Goal: Transaction & Acquisition: Purchase product/service

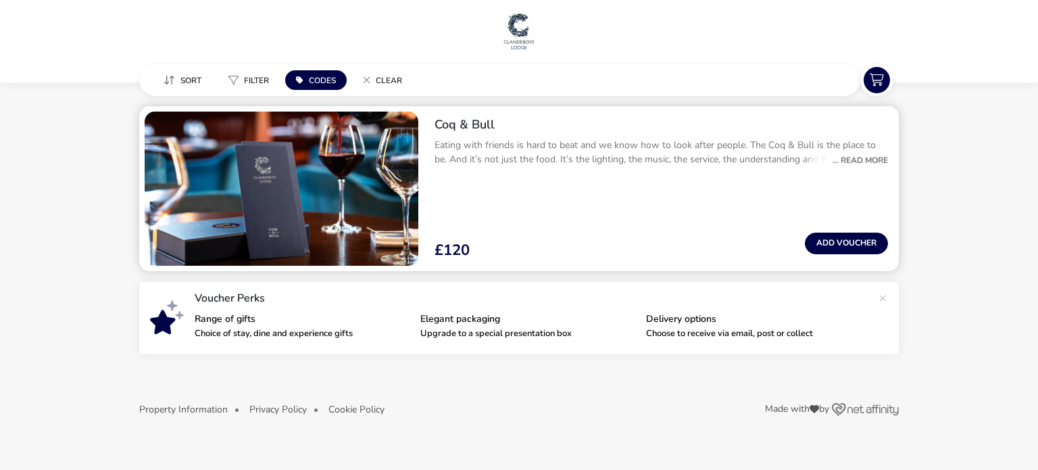
click at [865, 160] on div "... Read More" at bounding box center [857, 160] width 62 height 12
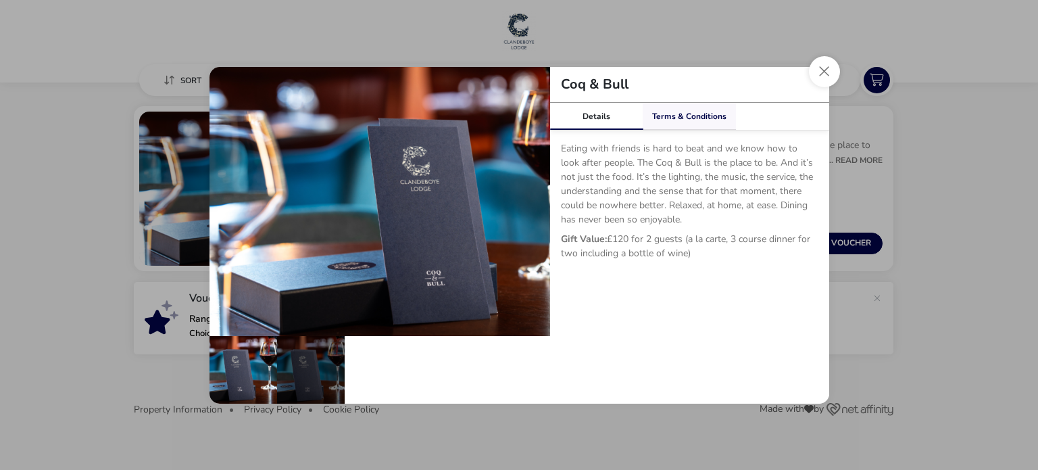
click at [694, 116] on link "Terms & Conditions" at bounding box center [689, 116] width 93 height 27
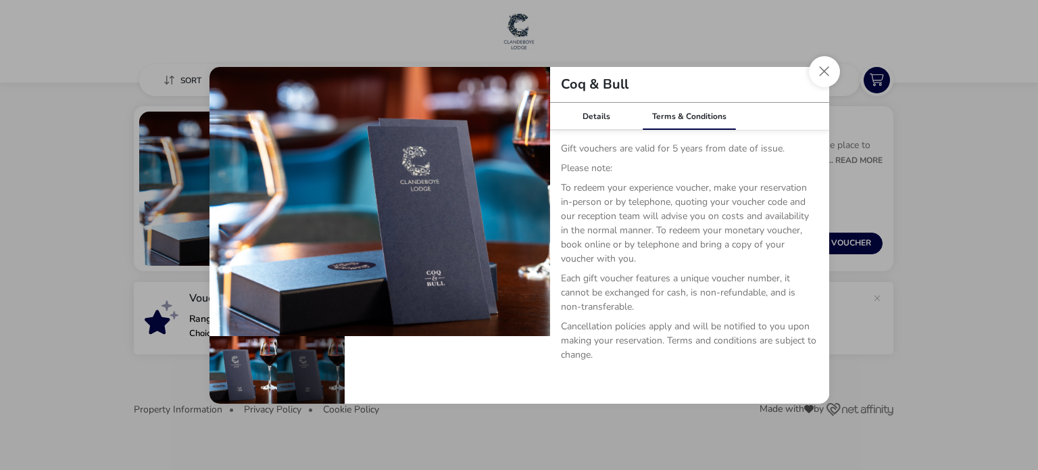
drag, startPoint x: 828, startPoint y: 149, endPoint x: 828, endPoint y: 159, distance: 10.1
click at [828, 159] on div "Coq & Bull Details Terms & Conditions Eating with friends is hard to beat and w…" at bounding box center [519, 235] width 641 height 358
drag, startPoint x: 828, startPoint y: 159, endPoint x: 841, endPoint y: 178, distance: 22.9
click at [841, 178] on div "Coq & Bull Details Terms & Conditions Eating with friends is hard to beat and w…" at bounding box center [519, 235] width 1038 height 470
click at [747, 165] on p "Please note:" at bounding box center [689, 171] width 257 height 20
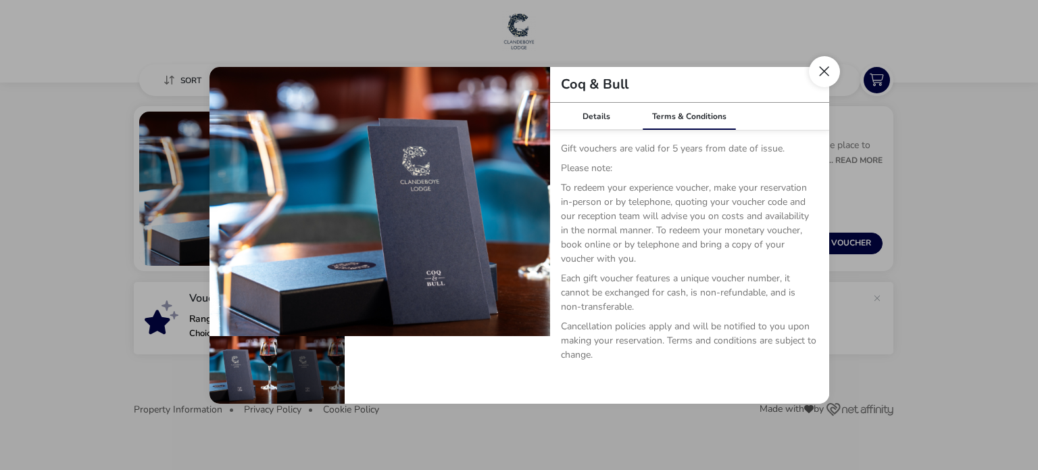
click at [822, 76] on button "Close dialog" at bounding box center [824, 71] width 31 height 31
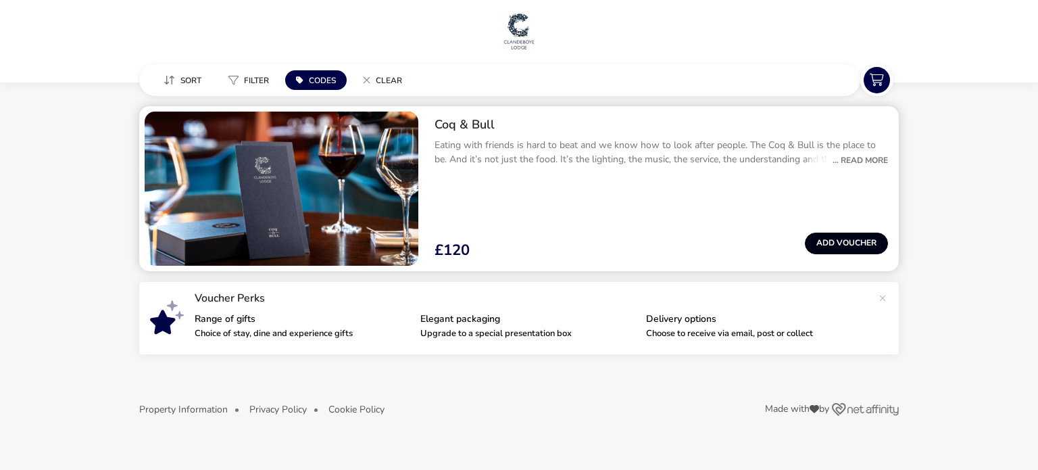
click at [830, 241] on button "Add Voucher" at bounding box center [846, 243] width 83 height 22
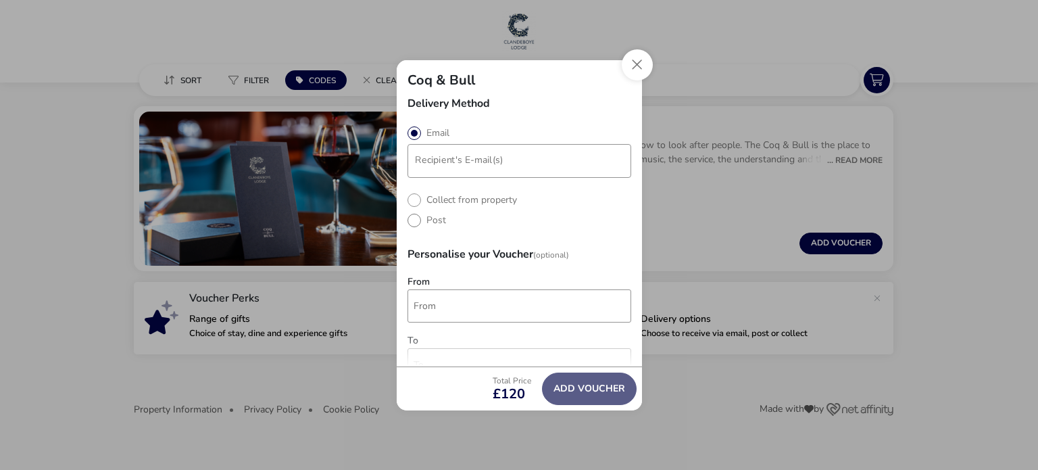
click at [413, 219] on label "Post" at bounding box center [426, 220] width 39 height 13
radio input "true"
radio input "false"
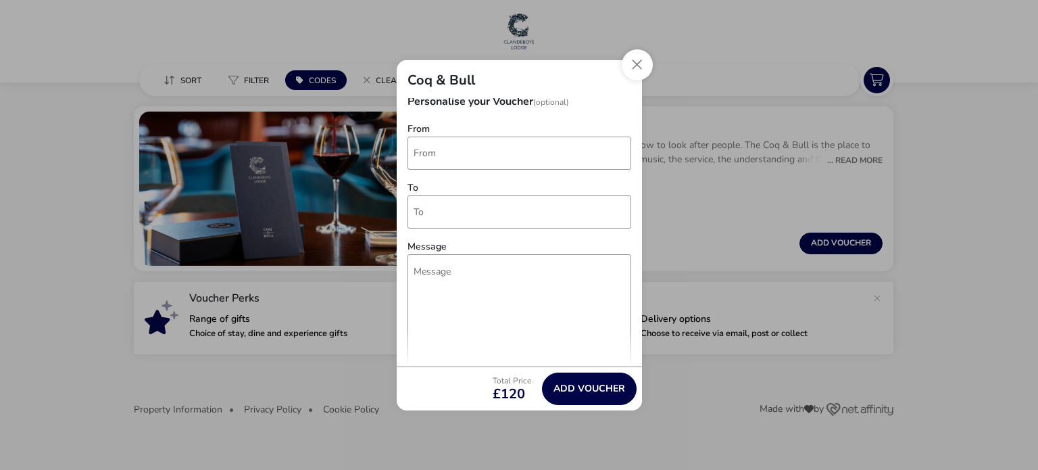
scroll to position [76, 0]
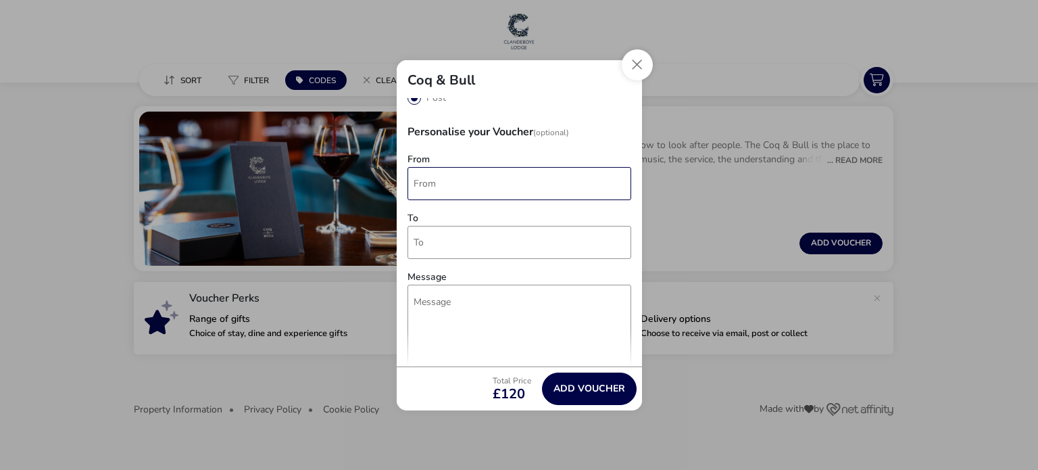
click at [480, 177] on input "From" at bounding box center [519, 183] width 224 height 33
type input "[PERSON_NAME]"
click at [431, 236] on input "To" at bounding box center [519, 242] width 224 height 33
type input ","
type input "m"
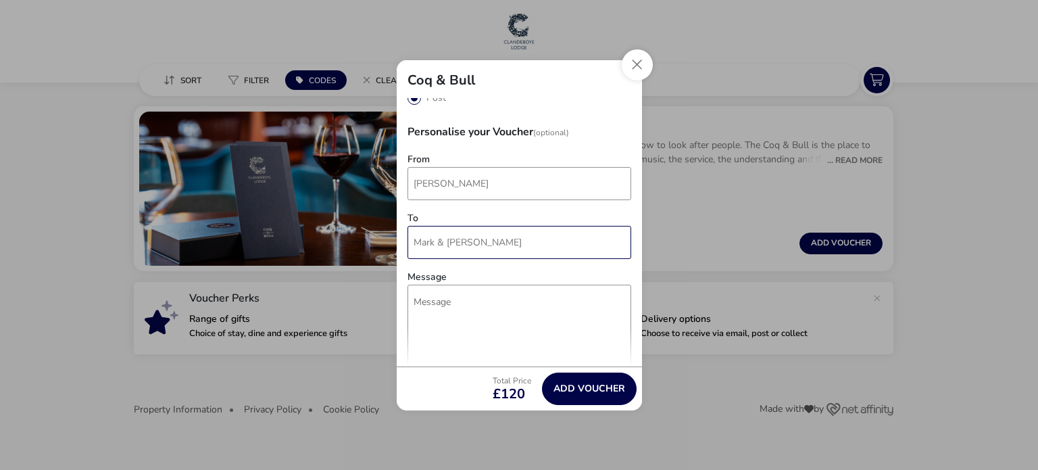
type input "Mark & [PERSON_NAME]"
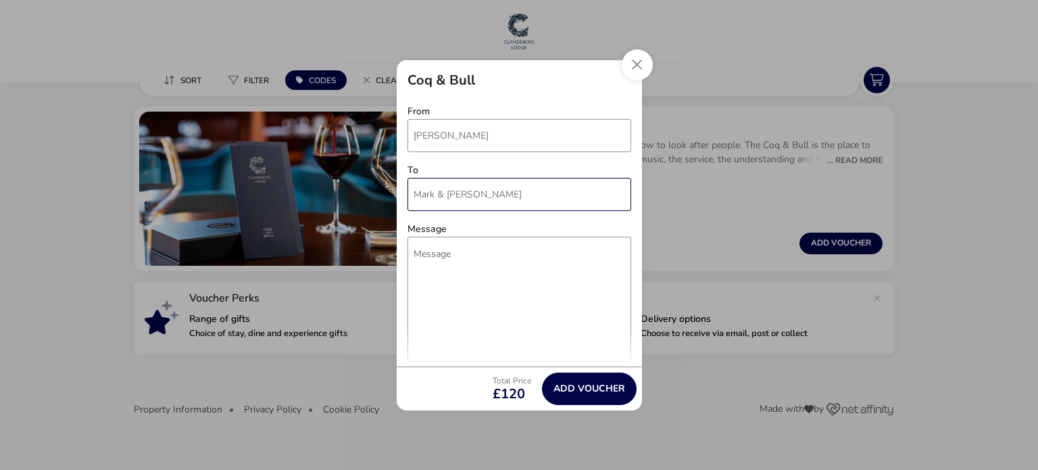
scroll to position [183, 0]
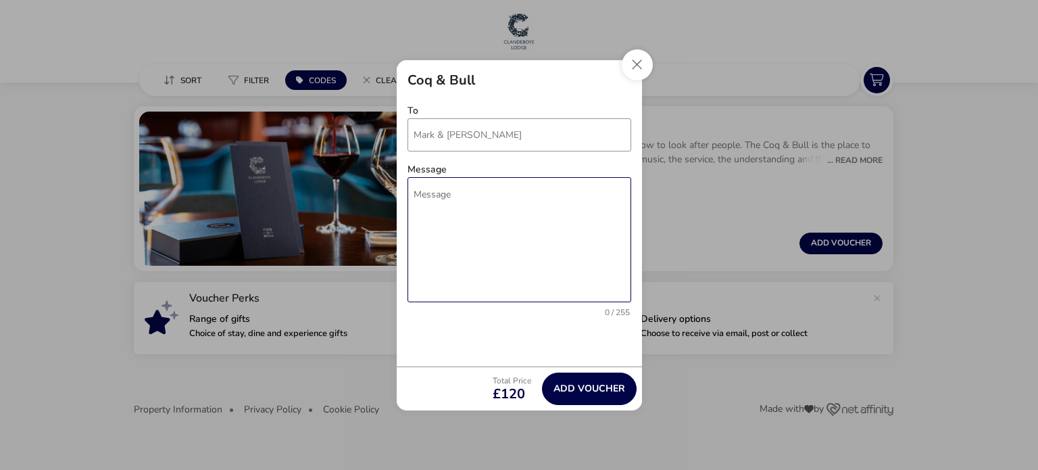
click at [448, 205] on textarea "Message" at bounding box center [519, 239] width 224 height 125
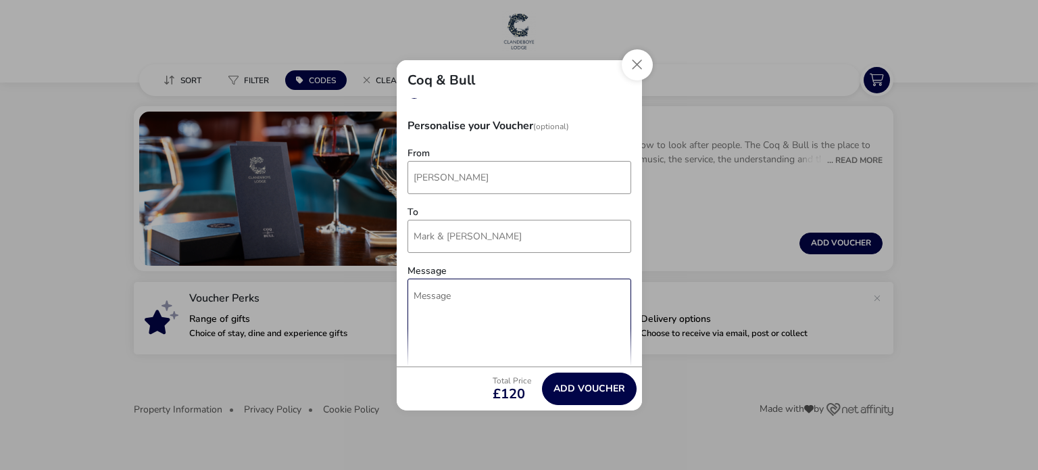
scroll to position [161, 0]
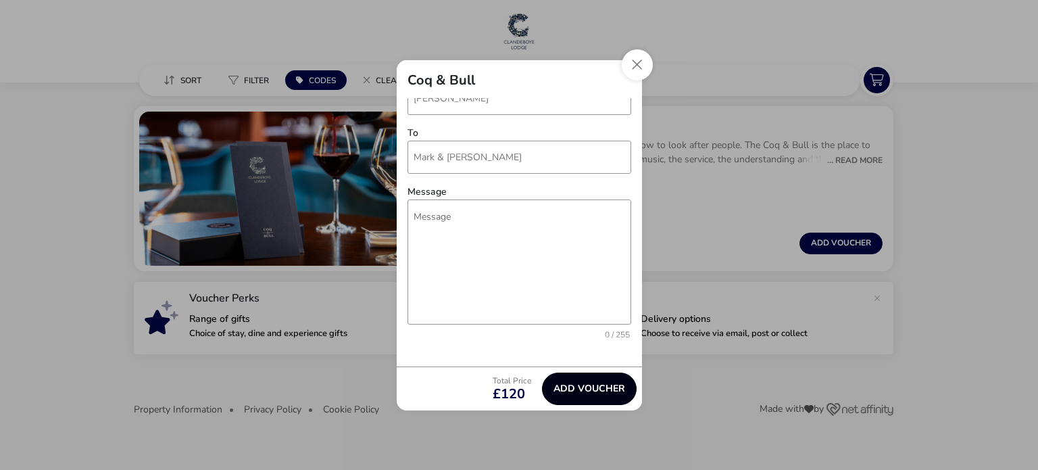
click at [596, 380] on button "Add Voucher" at bounding box center [589, 388] width 95 height 32
